Goal: Task Accomplishment & Management: Use online tool/utility

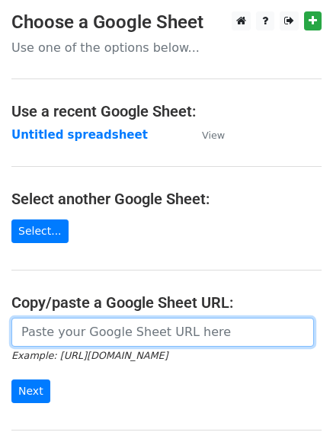
click at [72, 337] on input "url" at bounding box center [162, 332] width 302 height 29
click at [94, 338] on input "url" at bounding box center [162, 332] width 302 height 29
type input "https://docs.google.com/spreadsheets/d/1TIEH2mKRXjJ8-bbX1mBMuZwtJKibqxbt_4Log3C…"
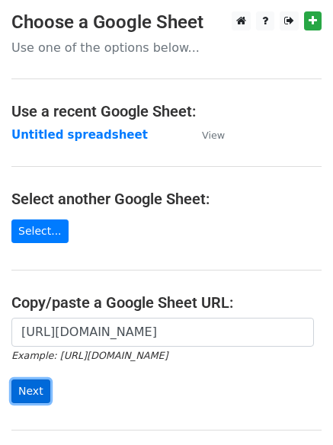
click at [21, 394] on input "Next" at bounding box center [30, 391] width 39 height 24
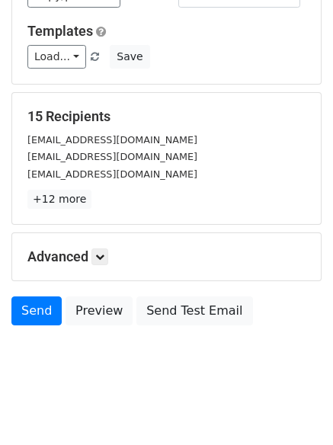
scroll to position [147, 0]
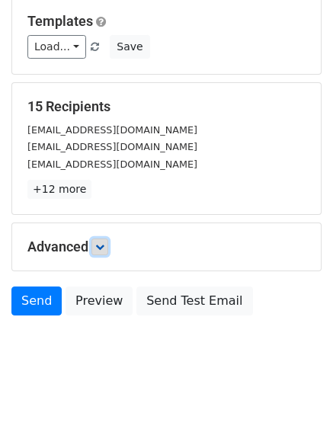
click at [99, 247] on icon at bounding box center [99, 246] width 9 height 9
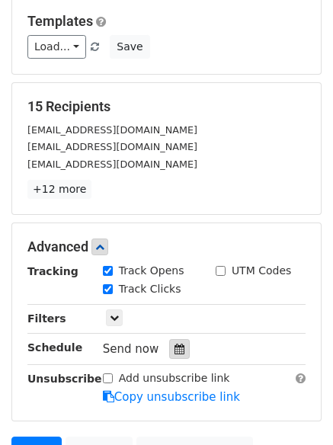
click at [174, 348] on icon at bounding box center [179, 348] width 10 height 11
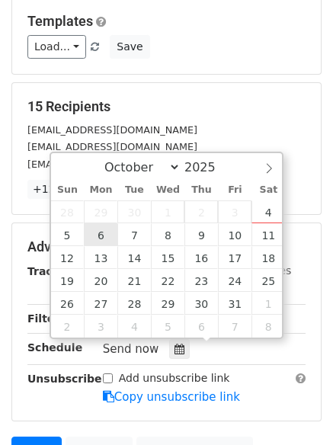
type input "2025-10-06 12:00"
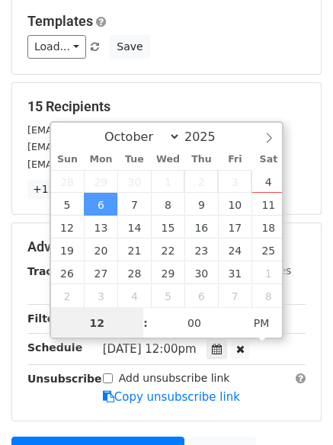
scroll to position [1, 0]
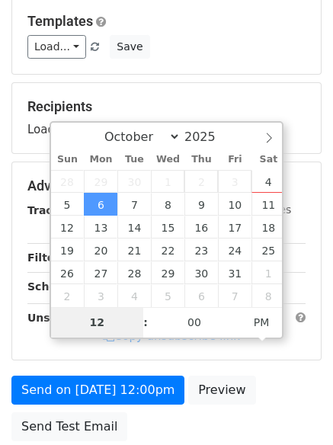
type input "4"
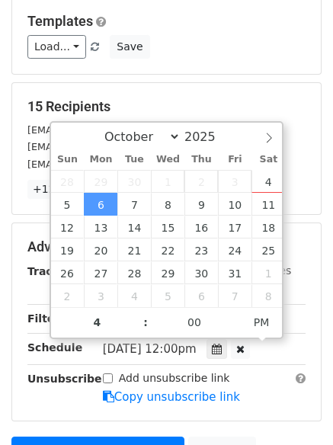
type input "2025-10-06 16:00"
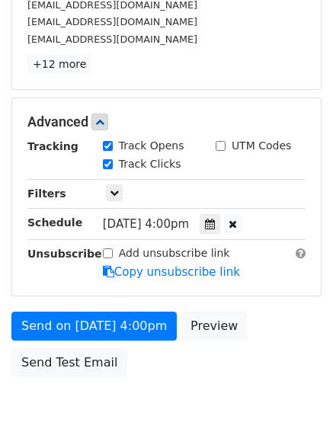
scroll to position [277, 0]
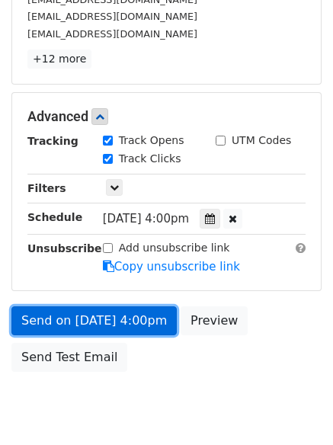
click at [85, 317] on link "Send on Oct 6 at 4:00pm" at bounding box center [93, 320] width 165 height 29
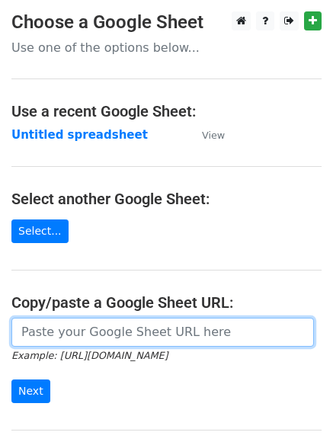
click at [111, 333] on input "url" at bounding box center [162, 332] width 302 height 29
type input "https://docs.google.com/spreadsheets/d/1TIEH2mKRXjJ8-bbX1mBMuZwtJKibqxbt_4Log3C…"
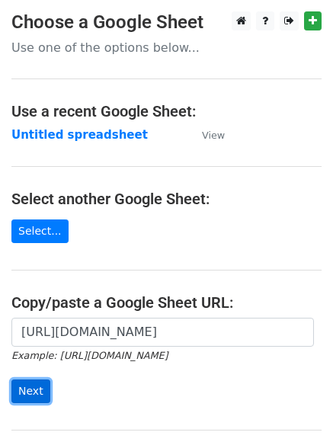
click at [30, 386] on input "Next" at bounding box center [30, 391] width 39 height 24
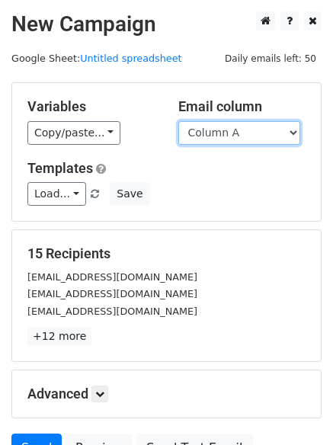
click at [292, 129] on select "Column A Column B Column C Column D" at bounding box center [239, 133] width 122 height 24
select select "Column B"
click at [178, 121] on select "Column A Column B Column C Column D" at bounding box center [239, 133] width 122 height 24
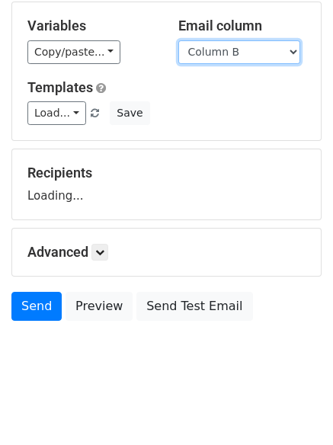
scroll to position [86, 0]
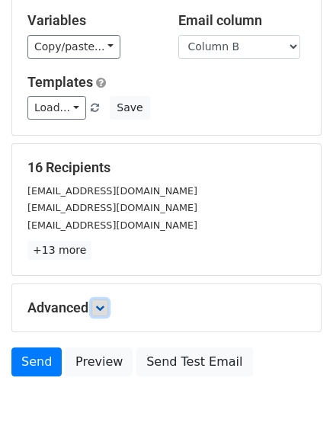
click at [100, 299] on link at bounding box center [99, 307] width 17 height 17
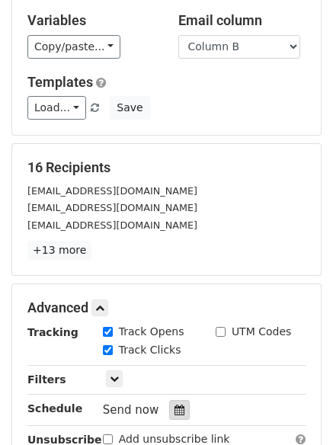
click at [174, 407] on icon at bounding box center [179, 409] width 10 height 11
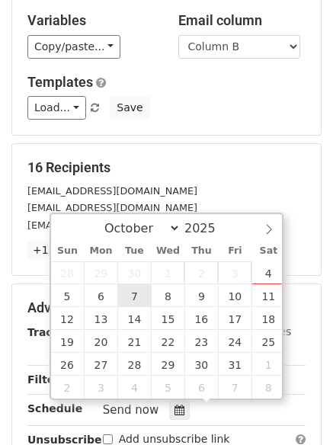
type input "2025-10-07 12:00"
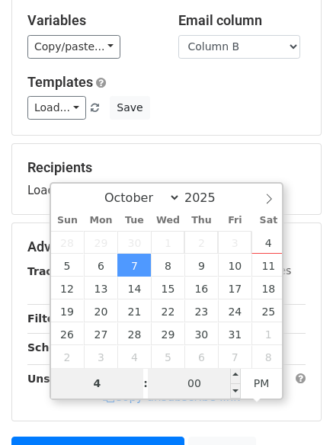
type input "4"
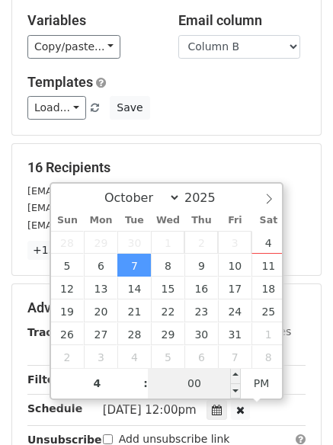
type input "2025-10-07 16:00"
type input "04"
click at [199, 386] on input "00" at bounding box center [194, 383] width 93 height 30
type input "5"
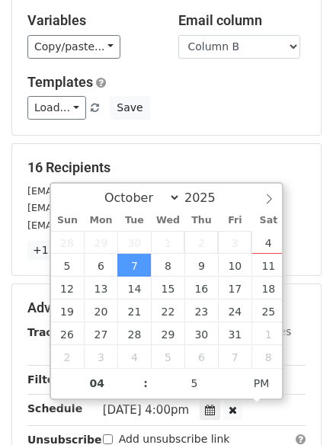
type input "2025-10-07 16:05"
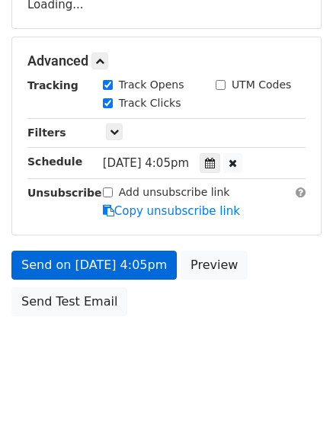
scroll to position [308, 0]
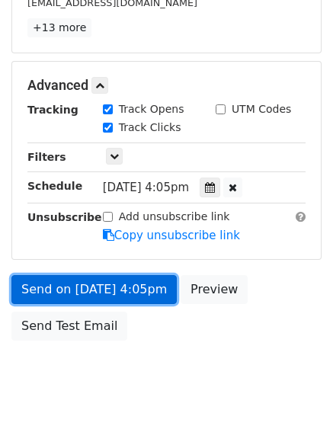
click at [65, 282] on link "Send on Oct 7 at 4:05pm" at bounding box center [93, 289] width 165 height 29
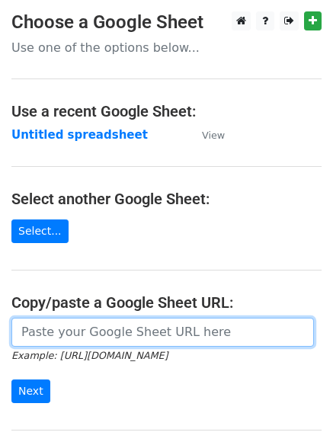
click at [58, 331] on input "url" at bounding box center [162, 332] width 302 height 29
type input "https://docs.google.com/spreadsheets/d/1TIEH2mKRXjJ8-bbX1mBMuZwtJKibqxbt_4Log3C…"
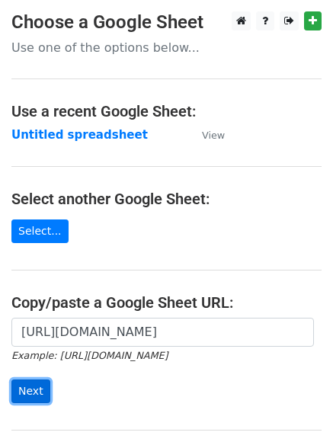
click at [24, 388] on input "Next" at bounding box center [30, 391] width 39 height 24
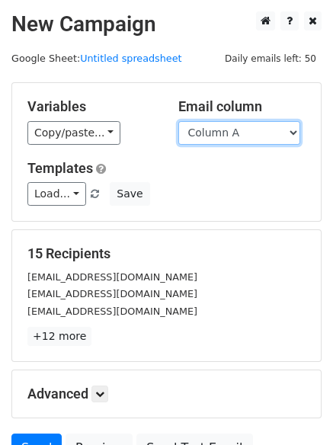
click at [297, 132] on select "Column A Column B Column C Column D" at bounding box center [239, 133] width 122 height 24
select select "Column C"
click at [178, 121] on select "Column A Column B Column C Column D" at bounding box center [239, 133] width 122 height 24
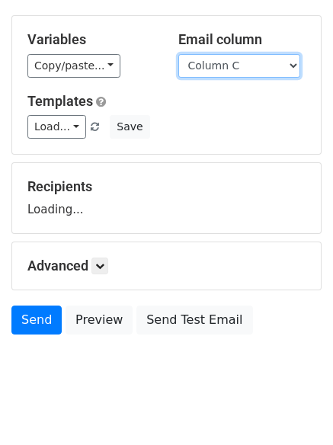
scroll to position [69, 0]
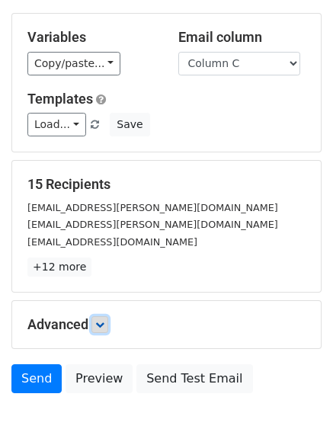
click at [103, 327] on icon at bounding box center [99, 324] width 9 height 9
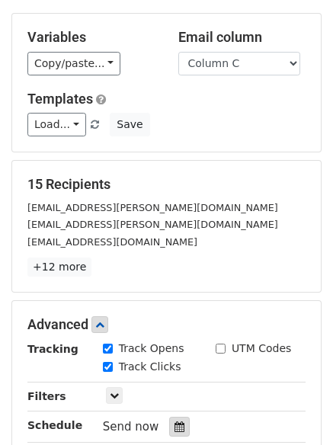
click at [174, 425] on icon at bounding box center [179, 426] width 10 height 11
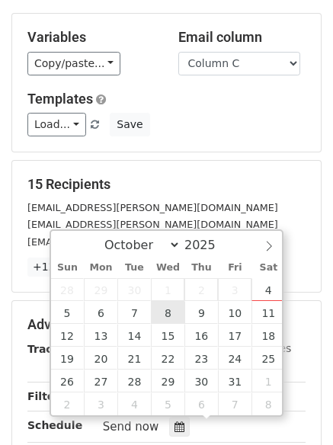
type input "2025-10-08 12:00"
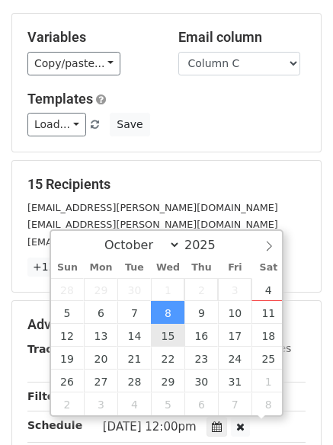
scroll to position [1, 0]
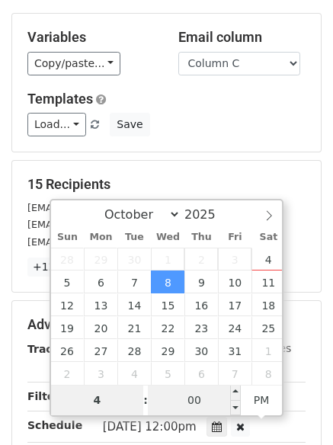
type input "4"
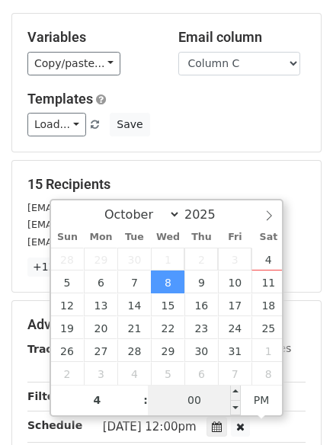
type input "2025-10-08 16:00"
type input "04"
click at [195, 404] on input "00" at bounding box center [194, 400] width 93 height 30
type input "10"
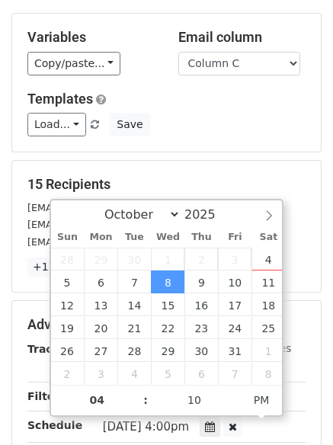
type input "2025-10-08 16:10"
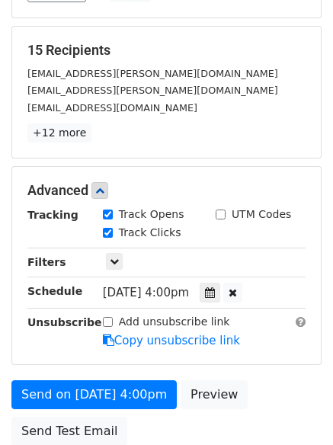
scroll to position [212, 0]
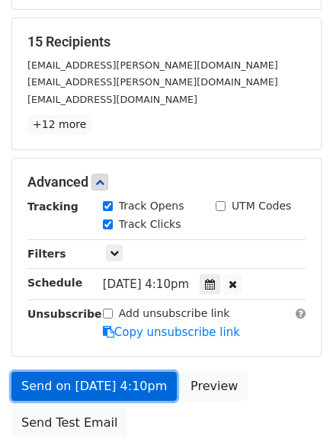
click at [89, 386] on link "Send on Oct 8 at 4:10pm" at bounding box center [93, 386] width 165 height 29
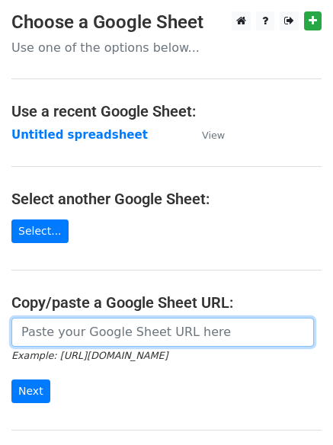
click at [101, 334] on input "url" at bounding box center [162, 332] width 302 height 29
type input "https://docs.google.com/spreadsheets/d/1TIEH2mKRXjJ8-bbX1mBMuZwtJKibqxbt_4Log3C…"
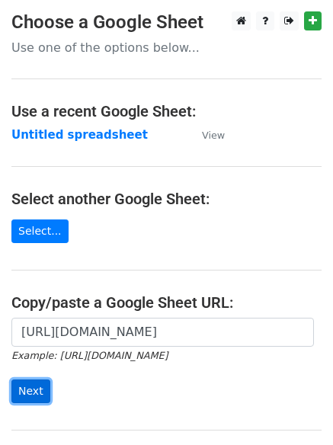
click at [20, 391] on input "Next" at bounding box center [30, 391] width 39 height 24
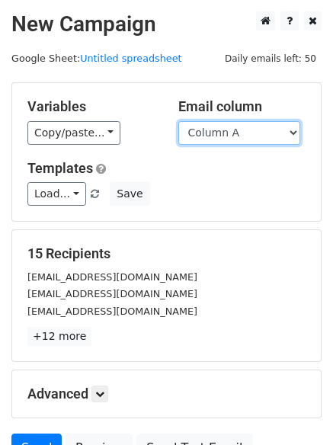
click at [296, 131] on select "Column A Column B Column C Column D" at bounding box center [239, 133] width 122 height 24
select select "Column D"
click at [178, 121] on select "Column A Column B Column C Column D" at bounding box center [239, 133] width 122 height 24
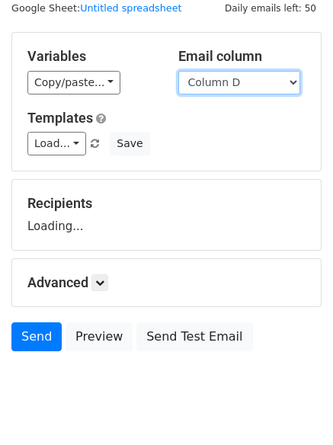
scroll to position [86, 0]
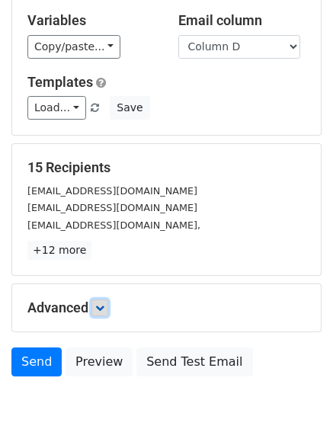
click at [104, 304] on icon at bounding box center [99, 307] width 9 height 9
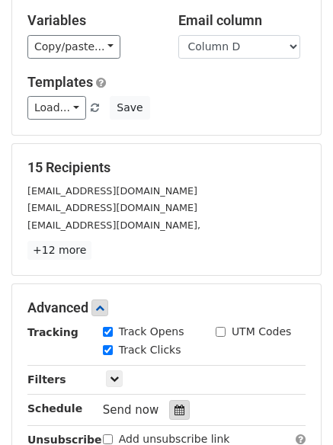
click at [174, 405] on icon at bounding box center [179, 409] width 10 height 11
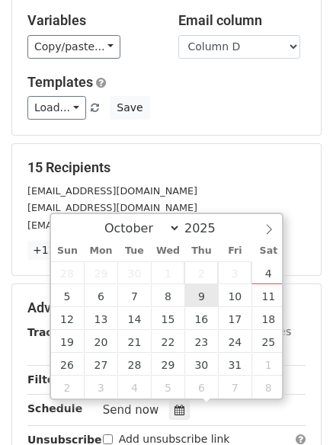
type input "[DATE] 12:00"
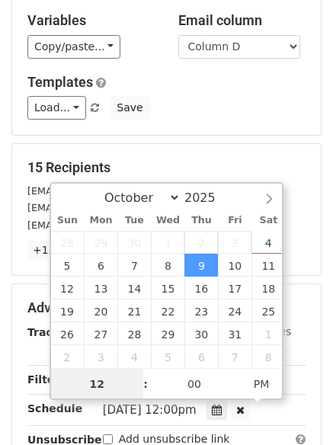
scroll to position [1, 0]
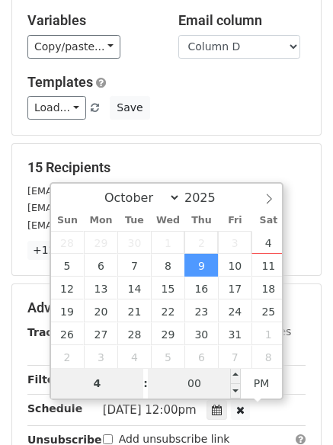
type input "4"
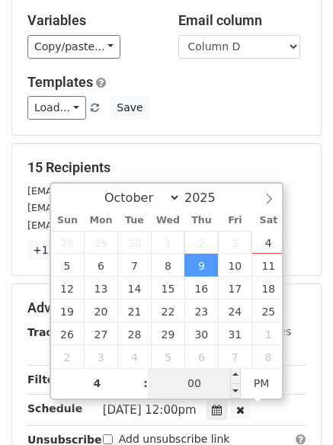
type input "[DATE] 16:00"
type input "04"
click at [194, 380] on input "00" at bounding box center [194, 383] width 93 height 30
type input "15"
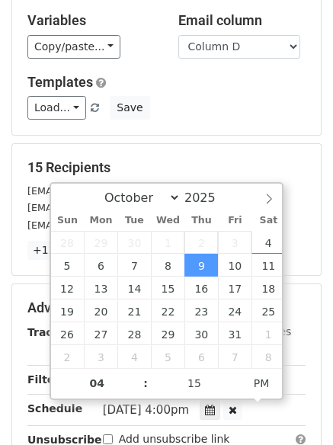
type input "[DATE] 16:15"
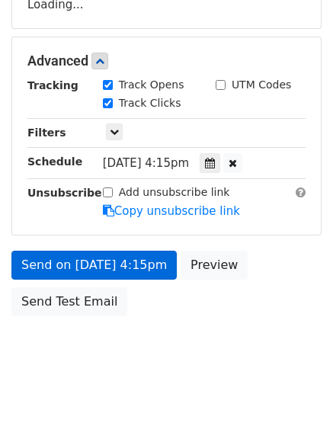
scroll to position [333, 0]
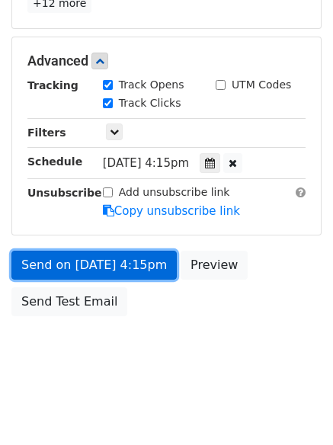
click at [53, 261] on link "Send on [DATE] 4:15pm" at bounding box center [93, 265] width 165 height 29
